Goal: Find contact information: Find contact information

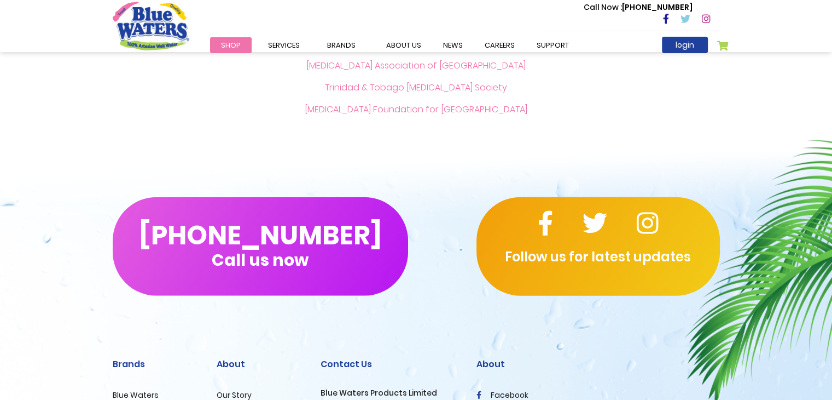
scroll to position [2525, 0]
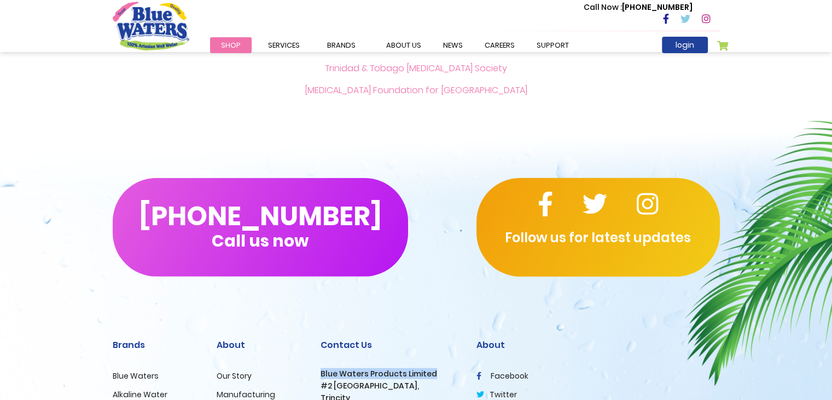
drag, startPoint x: 321, startPoint y: 362, endPoint x: 433, endPoint y: 366, distance: 112.3
click at [433, 369] on h3 "Blue Waters Products Limited" at bounding box center [391, 373] width 140 height 9
copy h3 "Blue Waters Products Limited"
drag, startPoint x: 411, startPoint y: 375, endPoint x: 322, endPoint y: 374, distance: 89.2
click at [322, 381] on h3 "#2 [GEOGRAPHIC_DATA]," at bounding box center [391, 385] width 140 height 9
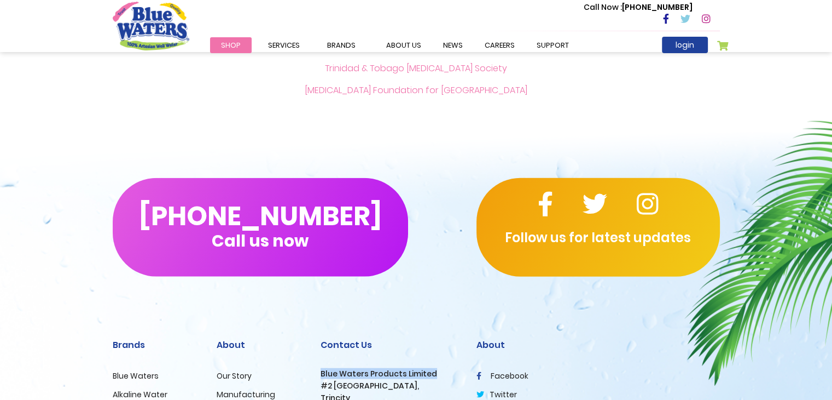
copy h3 "#2 [GEOGRAPHIC_DATA]"
click at [403, 45] on link "about us" at bounding box center [403, 45] width 57 height 16
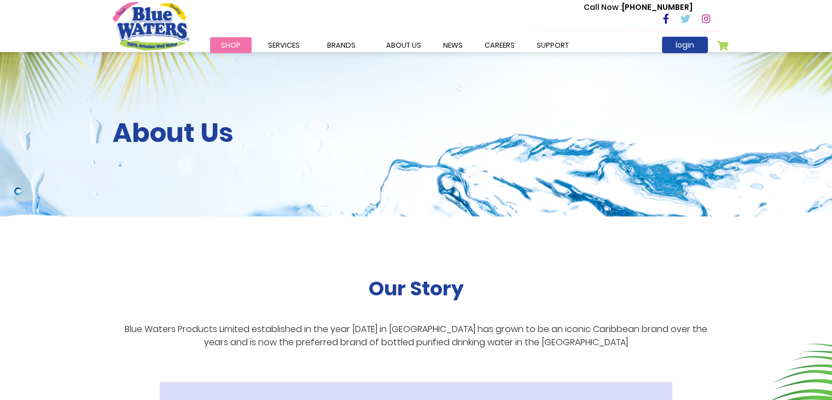
click at [652, 184] on div "About Us" at bounding box center [416, 134] width 832 height 164
